Goal: Information Seeking & Learning: Find specific fact

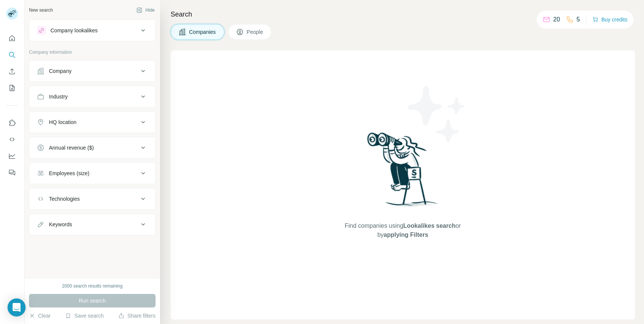
click at [262, 22] on div "Search Companies People Find companies using Lookalikes search or by applying F…" at bounding box center [402, 162] width 484 height 324
click at [260, 27] on button "People" at bounding box center [250, 32] width 44 height 16
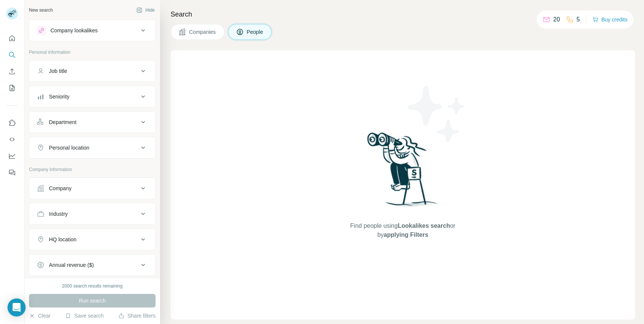
click at [70, 77] on button "Job title" at bounding box center [92, 71] width 126 height 18
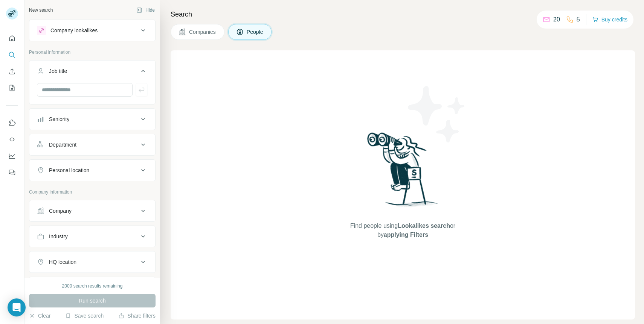
click at [87, 74] on div "Job title" at bounding box center [88, 71] width 102 height 8
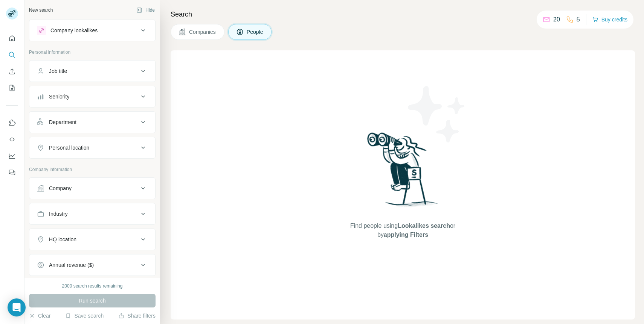
click at [78, 187] on div "Company" at bounding box center [88, 189] width 102 height 8
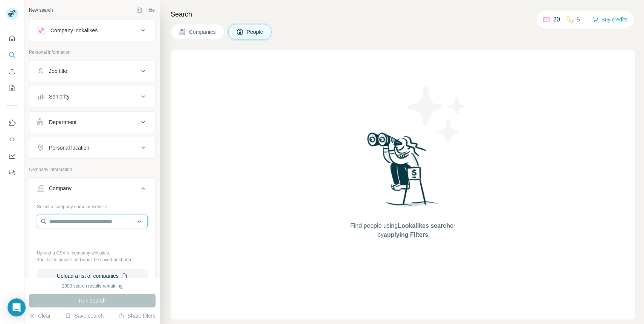
click at [85, 218] on input "text" at bounding box center [92, 222] width 111 height 14
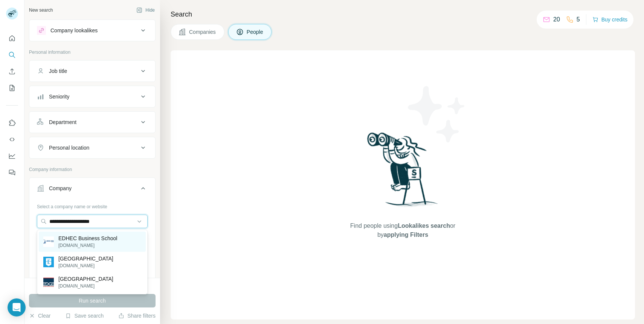
type input "**********"
click at [89, 240] on p "EDHEC Business School" at bounding box center [87, 239] width 59 height 8
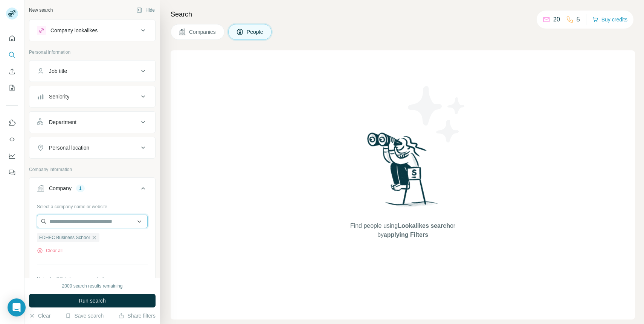
click at [108, 221] on input "text" at bounding box center [92, 222] width 111 height 14
type input "*"
type input "**********"
click at [213, 180] on div "Find people using Lookalikes search or by applying Filters" at bounding box center [403, 185] width 464 height 270
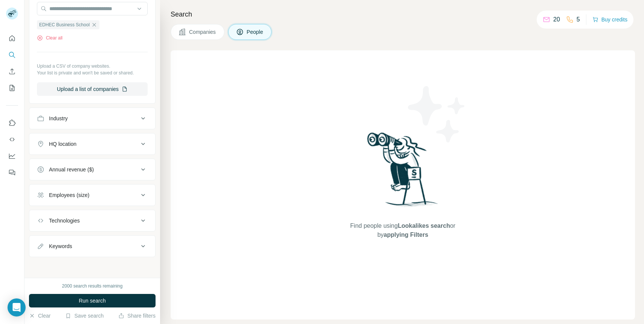
scroll to position [213, 0]
click at [88, 114] on div "Industry" at bounding box center [88, 118] width 102 height 8
click at [72, 142] on div "HQ location" at bounding box center [62, 144] width 27 height 8
click at [75, 170] on div at bounding box center [92, 163] width 111 height 15
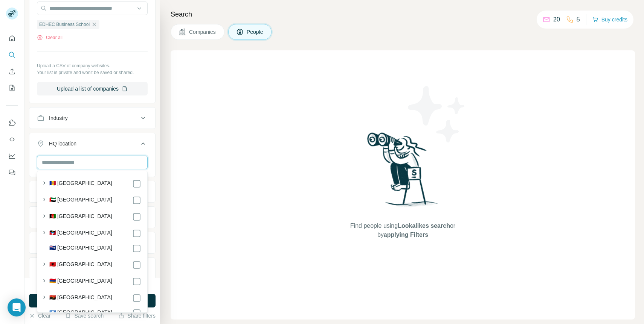
click at [64, 163] on input "text" at bounding box center [92, 163] width 111 height 14
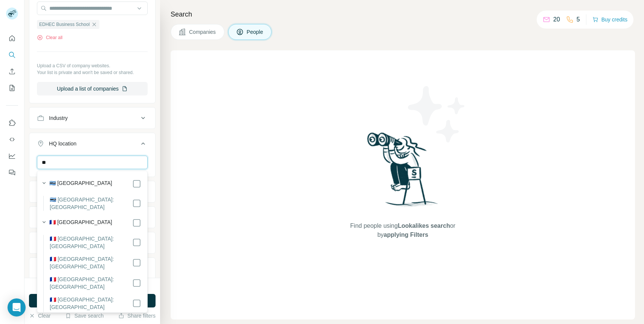
type input "*"
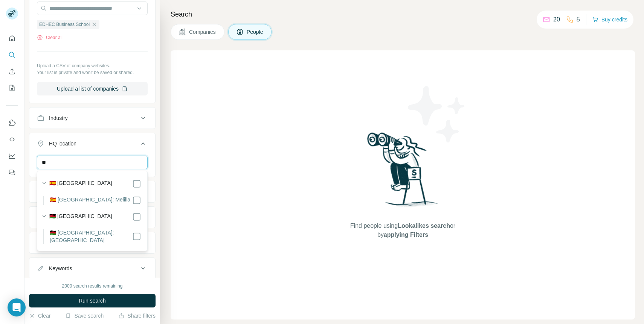
type input "*"
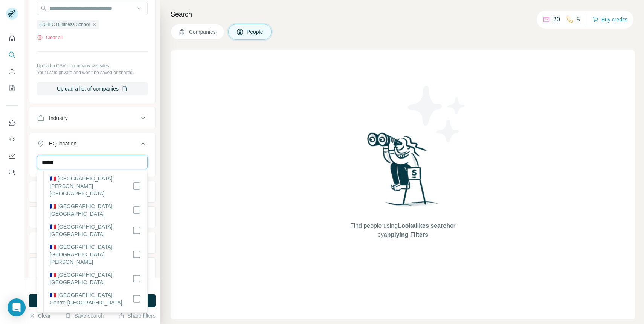
scroll to position [825, 0]
type input "******"
click at [183, 245] on div "Find people using Lookalikes search or by applying Filters" at bounding box center [403, 185] width 464 height 270
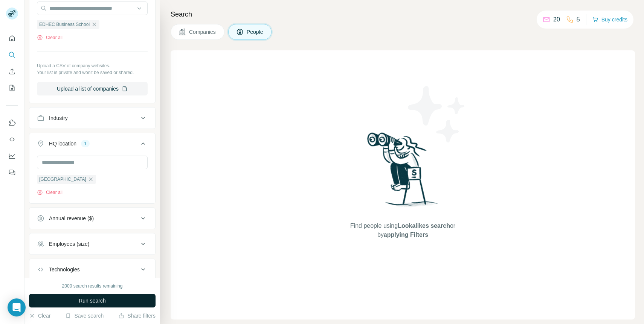
click at [75, 302] on button "Run search" at bounding box center [92, 301] width 126 height 14
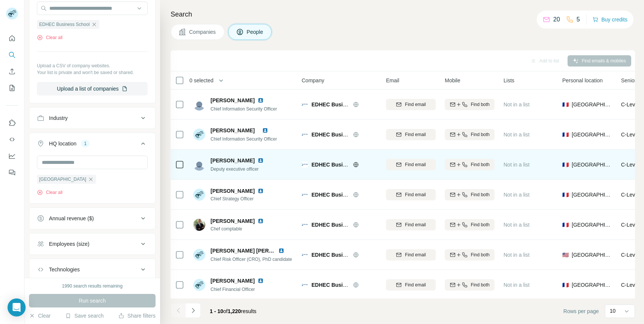
click at [257, 159] on img at bounding box center [260, 161] width 6 height 6
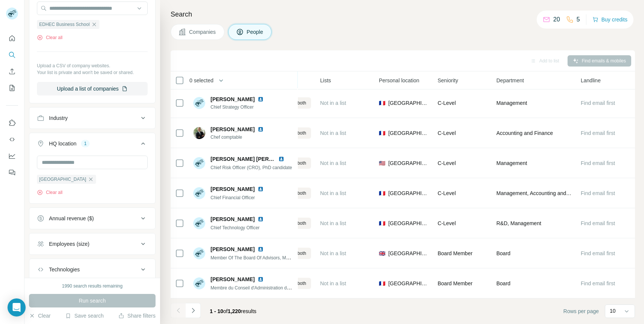
scroll to position [92, 0]
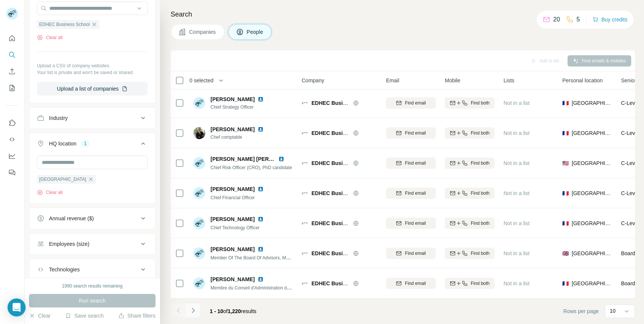
click at [195, 311] on icon "Navigate to next page" at bounding box center [193, 311] width 8 height 8
